Goal: Task Accomplishment & Management: Use online tool/utility

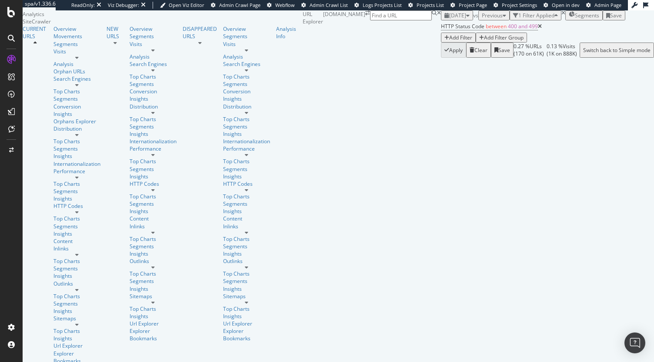
scroll to position [43, 0]
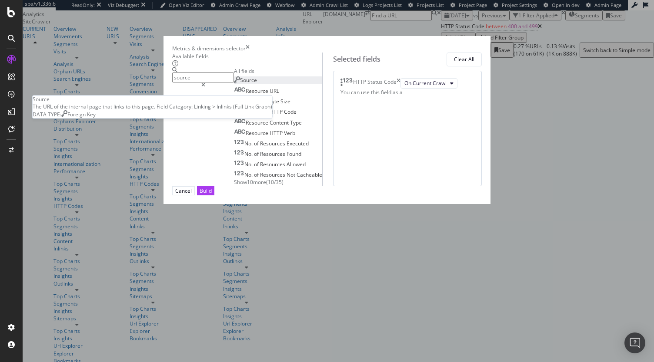
type input "source"
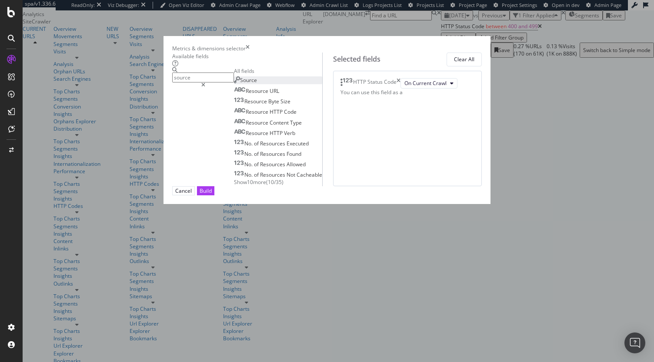
click at [234, 84] on div "Source" at bounding box center [245, 79] width 23 height 7
click at [387, 101] on div "(mandatory)" at bounding box center [388, 97] width 31 height 7
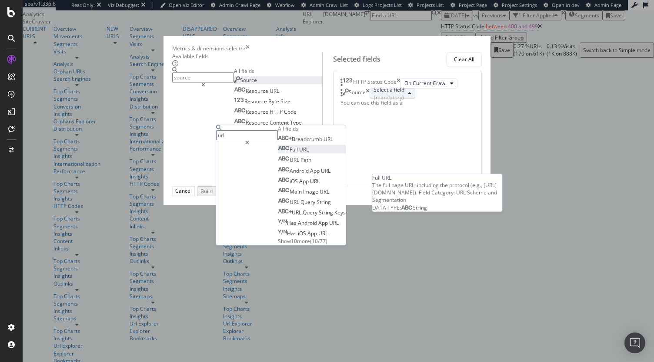
type input "url"
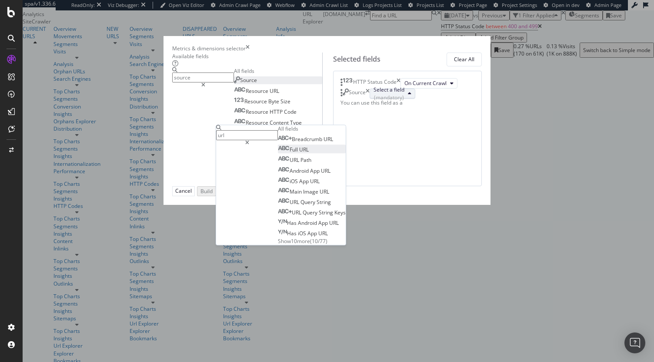
click at [309, 154] on span "Full URL" at bounding box center [293, 149] width 31 height 7
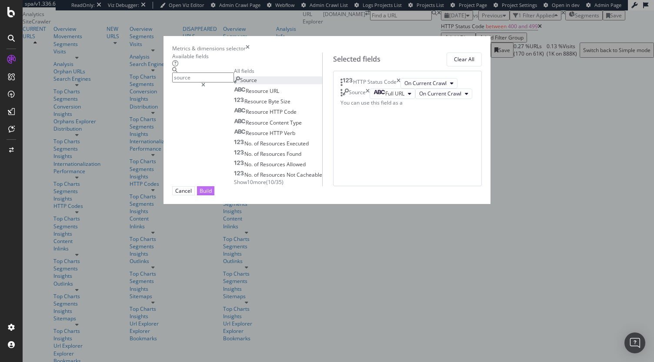
click at [214, 196] on button "Build" at bounding box center [205, 190] width 17 height 9
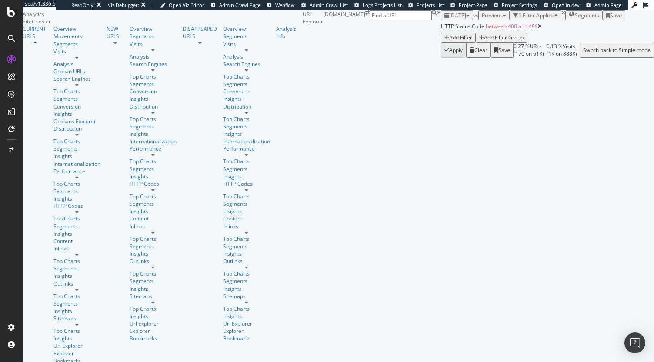
scroll to position [141, 0]
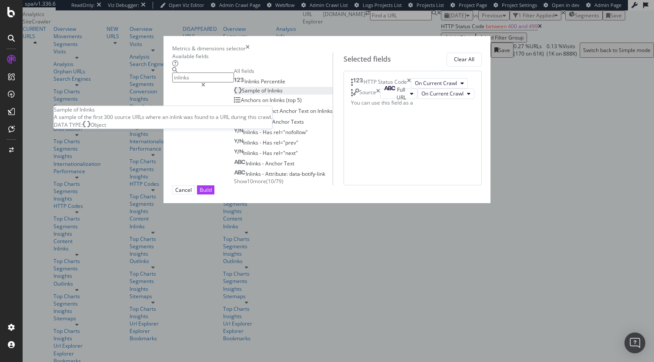
type input "inlinks"
click at [234, 94] on div "Sample of Inlinks" at bounding box center [258, 90] width 49 height 7
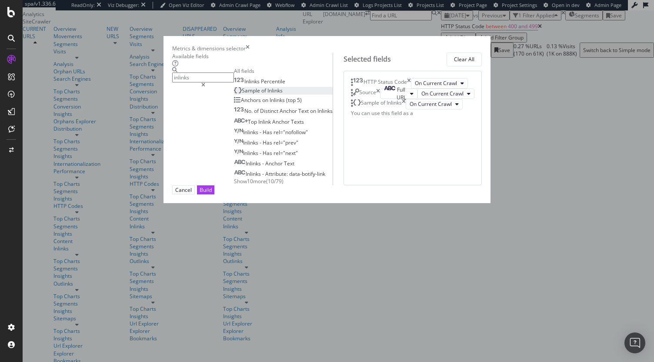
click at [380, 99] on div "Source" at bounding box center [365, 94] width 29 height 10
click at [380, 99] on icon "times" at bounding box center [378, 94] width 4 height 10
click at [212, 194] on div "Build" at bounding box center [205, 190] width 12 height 8
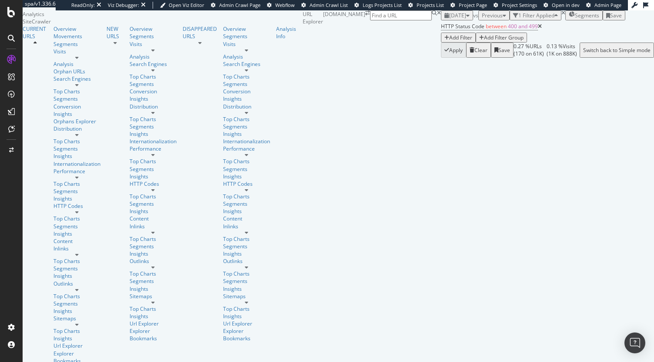
scroll to position [43, 0]
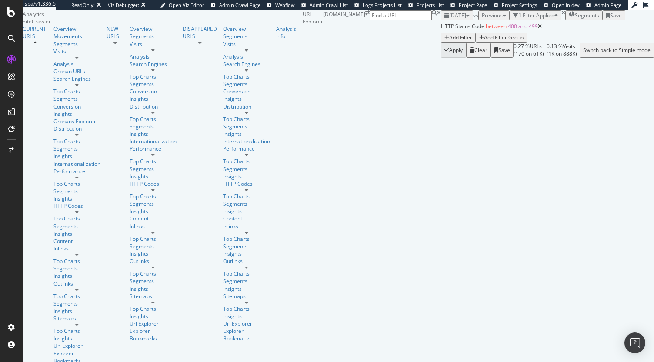
scroll to position [304, 0]
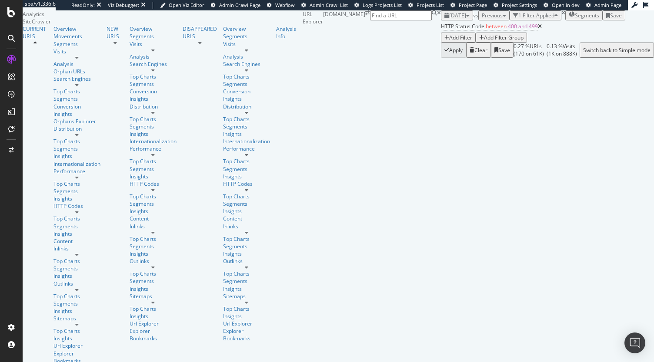
scroll to position [1304, 0]
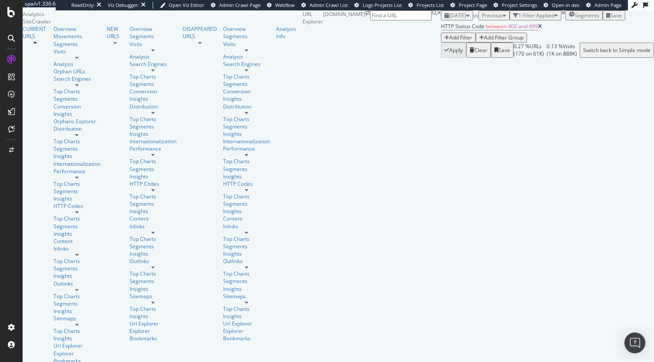
scroll to position [1434, 0]
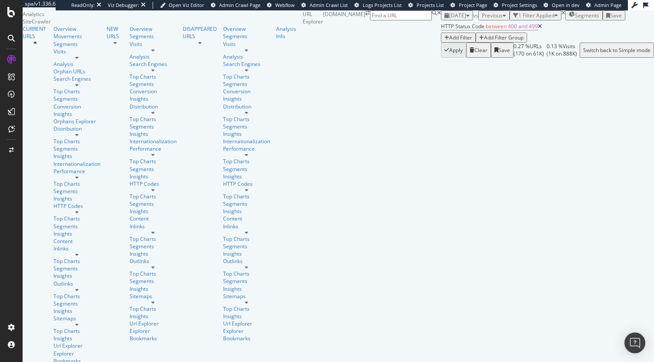
scroll to position [0, 0]
click at [444, 19] on div "2025 Aug. 19th" at bounding box center [456, 15] width 25 height 7
click at [441, 43] on div "HTTP Status Code between 400 and 499 Add Filter Add Filter Group" at bounding box center [547, 31] width 213 height 22
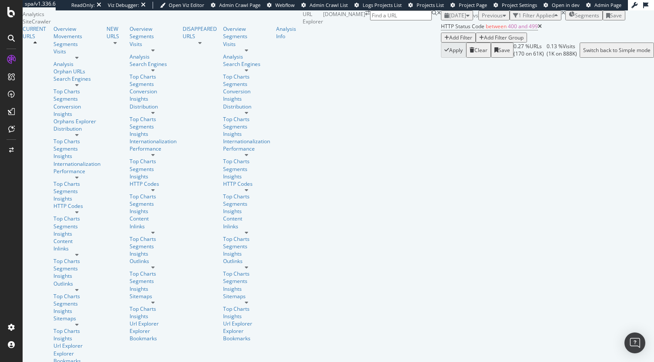
drag, startPoint x: 371, startPoint y: 239, endPoint x: 368, endPoint y: 264, distance: 25.4
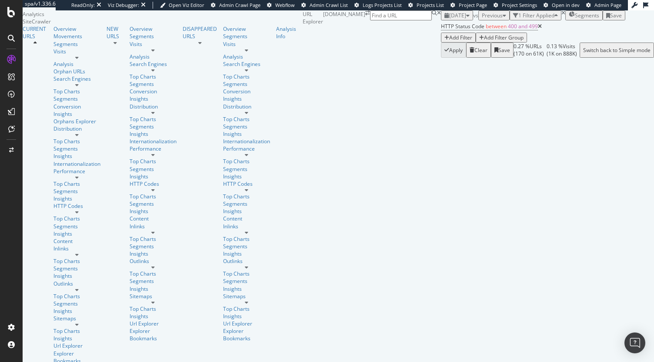
drag, startPoint x: 115, startPoint y: 268, endPoint x: 271, endPoint y: 276, distance: 156.2
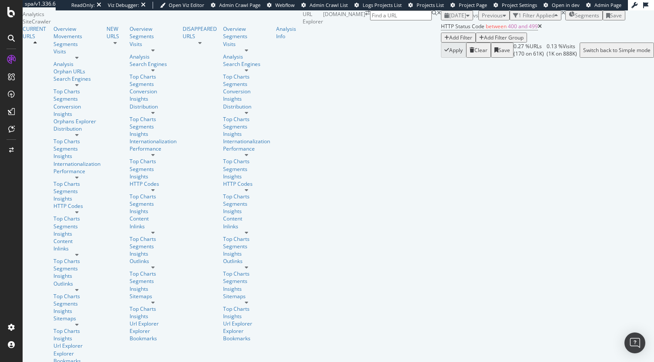
copy div "https://www.sephora.fr/p-routine-vital-perfection-shiseido.html"
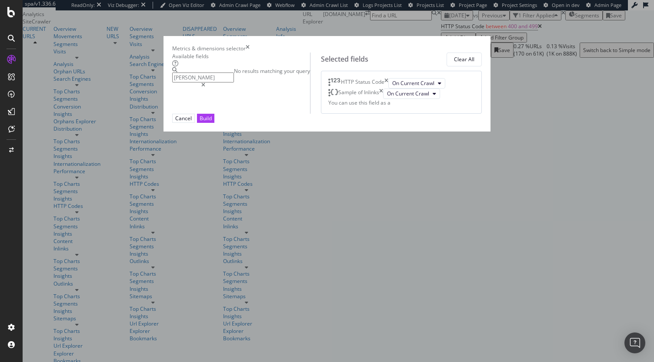
type input "backlin"
click at [249, 45] on icon "times" at bounding box center [248, 48] width 4 height 7
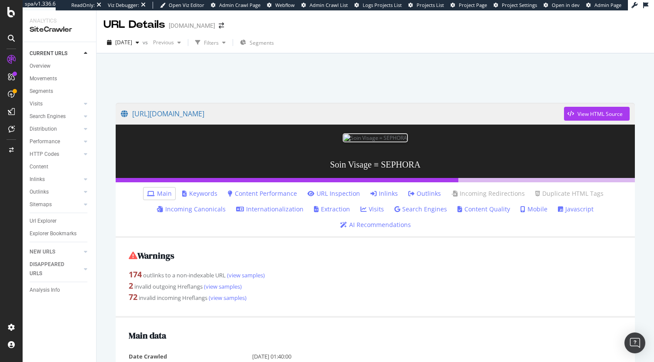
click at [432, 192] on link "Outlinks" at bounding box center [424, 193] width 33 height 9
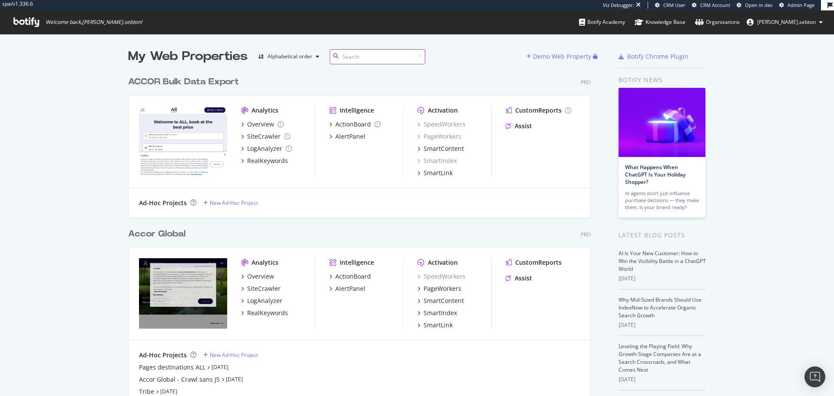
scroll to position [1871, 463]
click at [449, 287] on div "PageWorkers" at bounding box center [443, 288] width 38 height 9
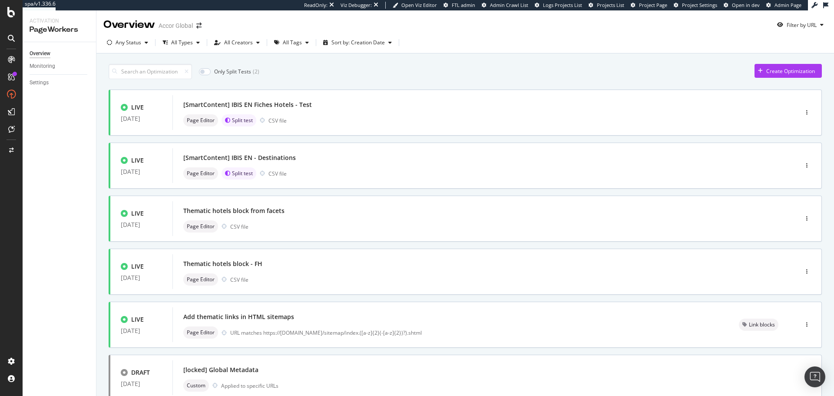
click at [140, 68] on input at bounding box center [150, 71] width 83 height 15
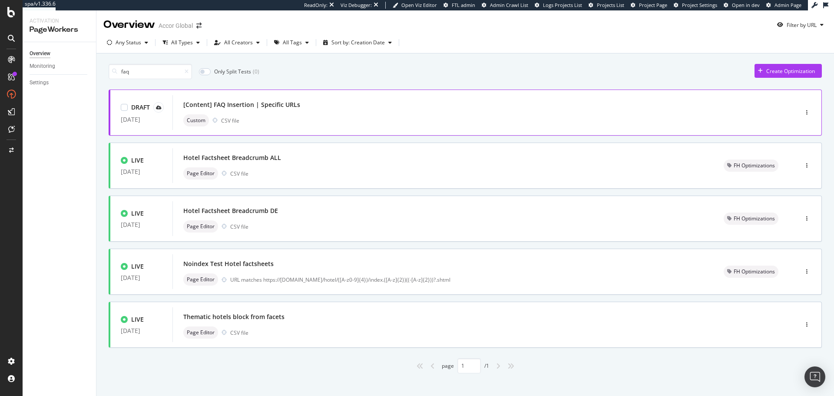
click at [273, 113] on div "[Content] FAQ Insertion | Specific URLs Custom CSV file" at bounding box center [472, 113] width 578 height 28
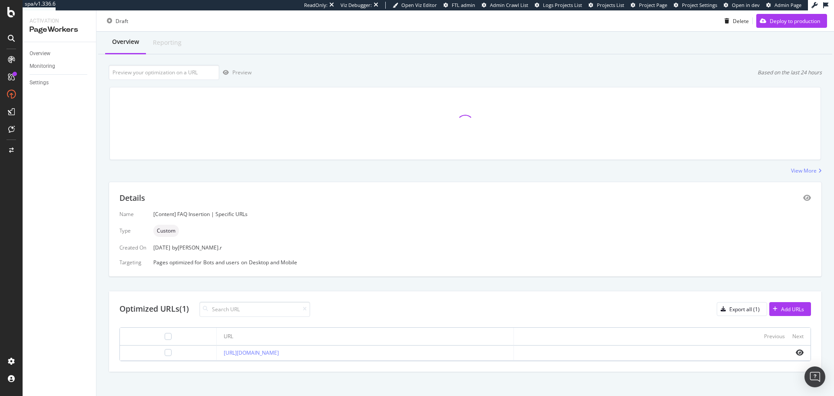
scroll to position [29, 0]
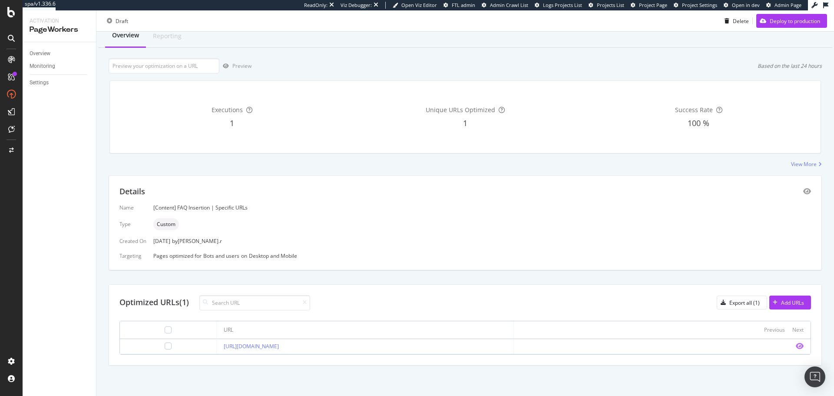
click at [796, 344] on icon "eye" at bounding box center [800, 345] width 8 height 7
